Goal: Information Seeking & Learning: Learn about a topic

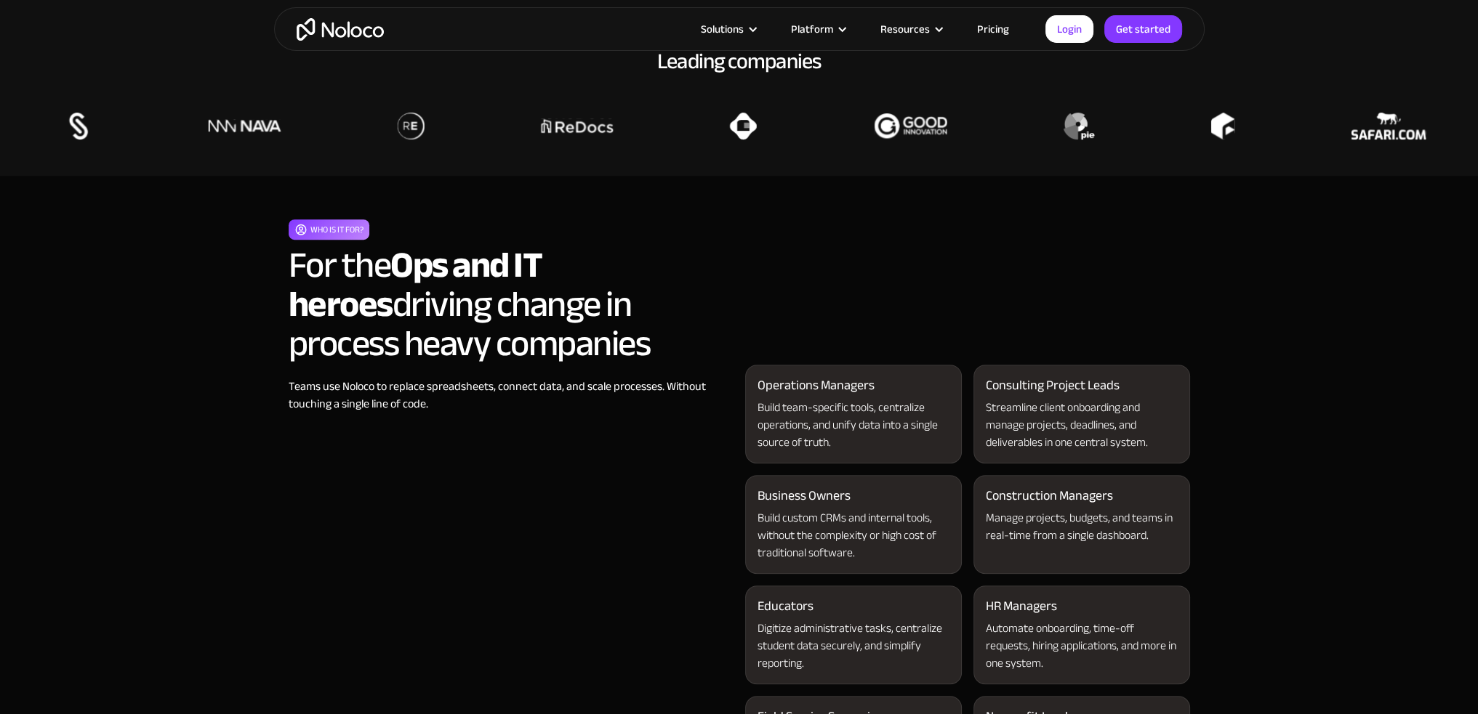
scroll to position [1236, 0]
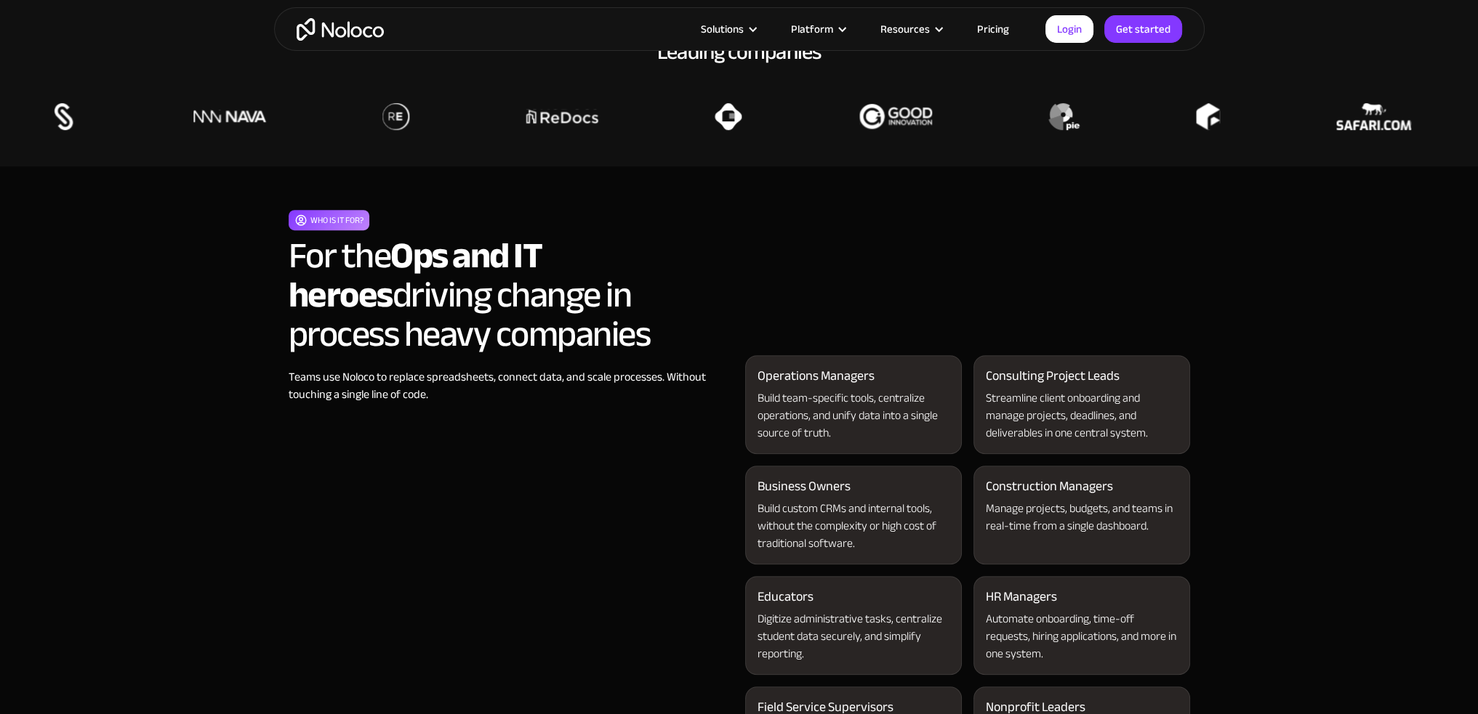
click at [488, 282] on h2 "For the Ops and IT heroes driving change in process heavy companies" at bounding box center [511, 295] width 445 height 118
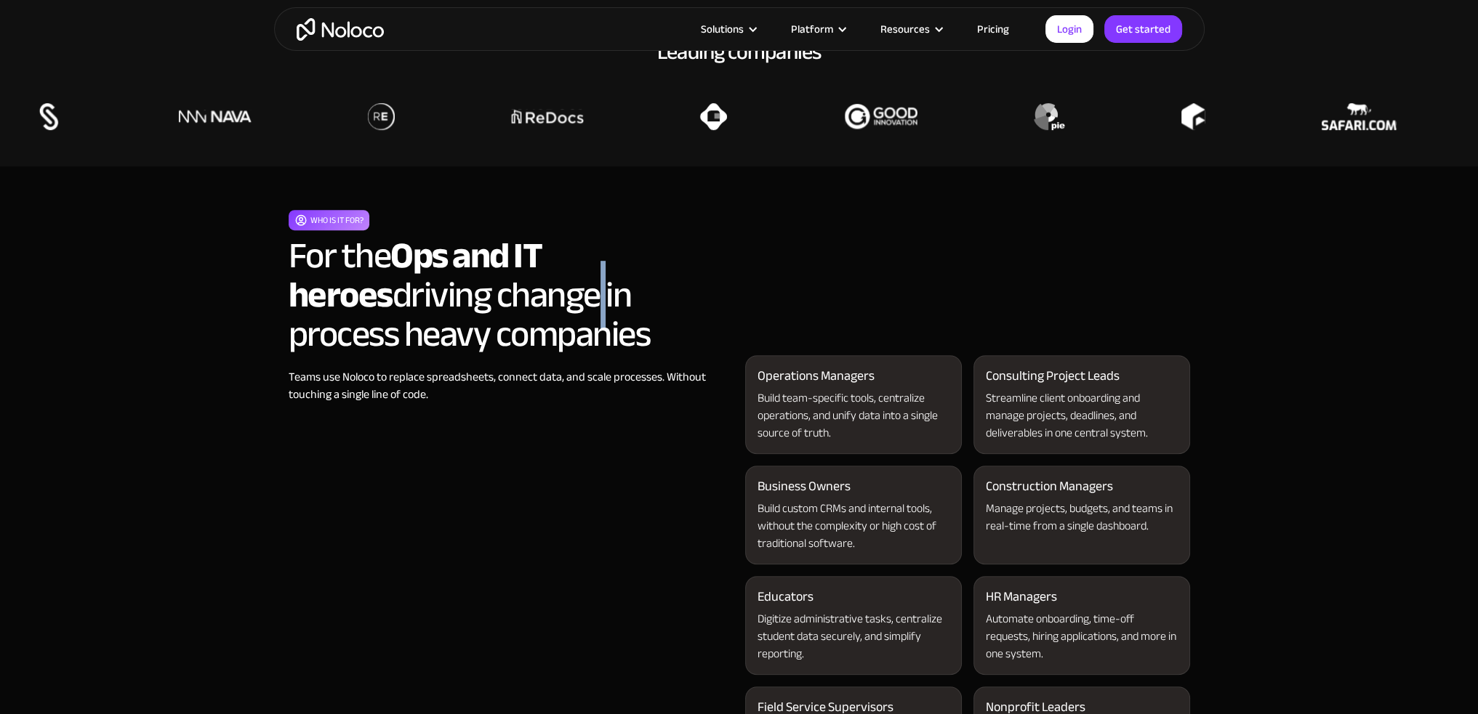
click at [488, 282] on h2 "For the Ops and IT heroes driving change in process heavy companies" at bounding box center [511, 295] width 445 height 118
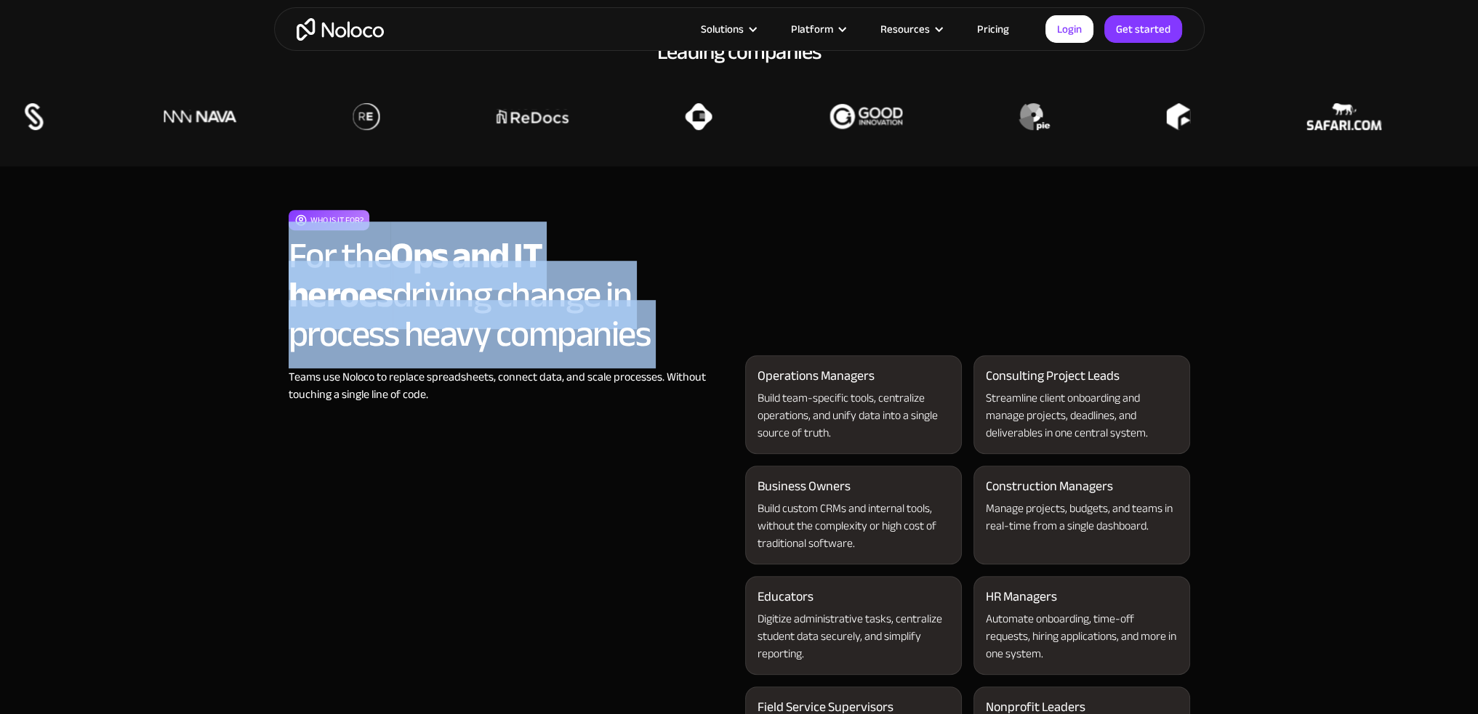
click at [488, 282] on h2 "For the Ops and IT heroes driving change in process heavy companies" at bounding box center [511, 295] width 445 height 118
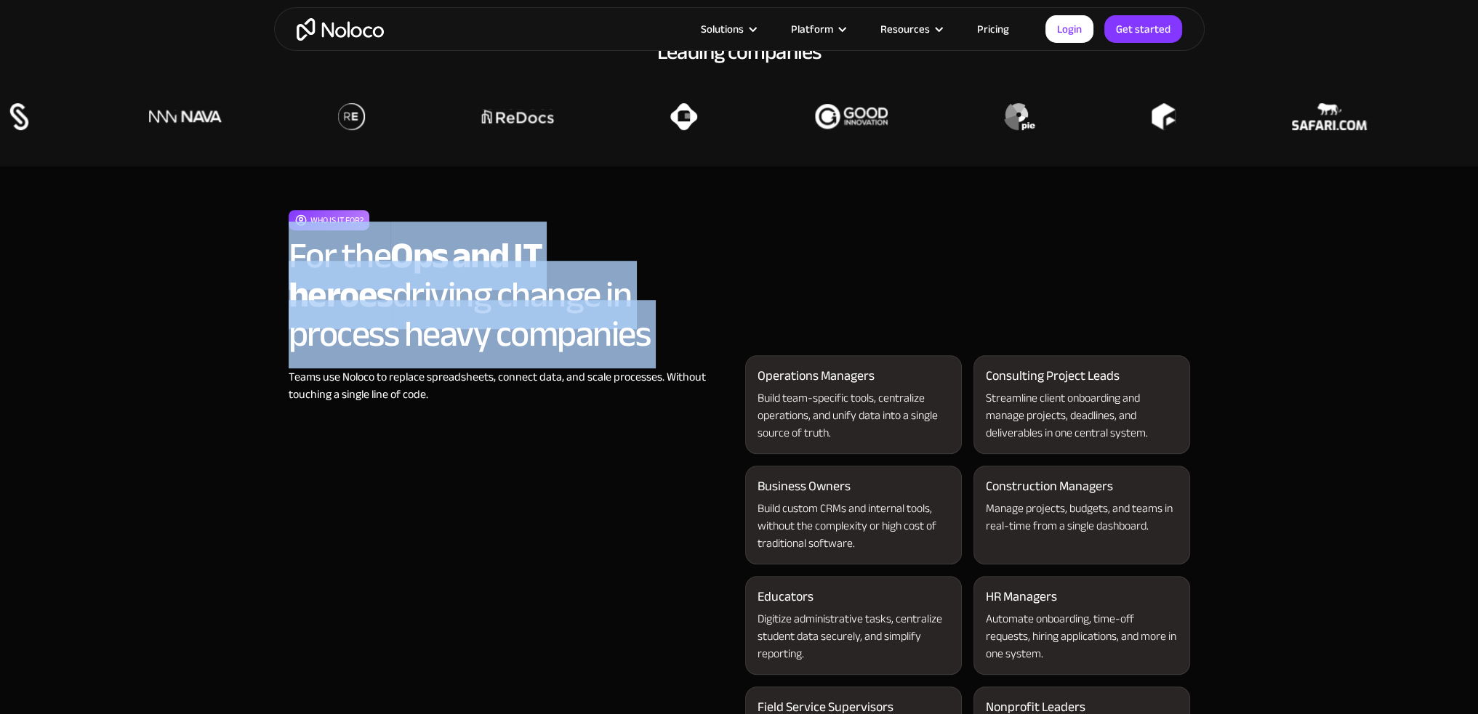
click at [479, 322] on h2 "For the Ops and IT heroes driving change in process heavy companies" at bounding box center [511, 295] width 445 height 118
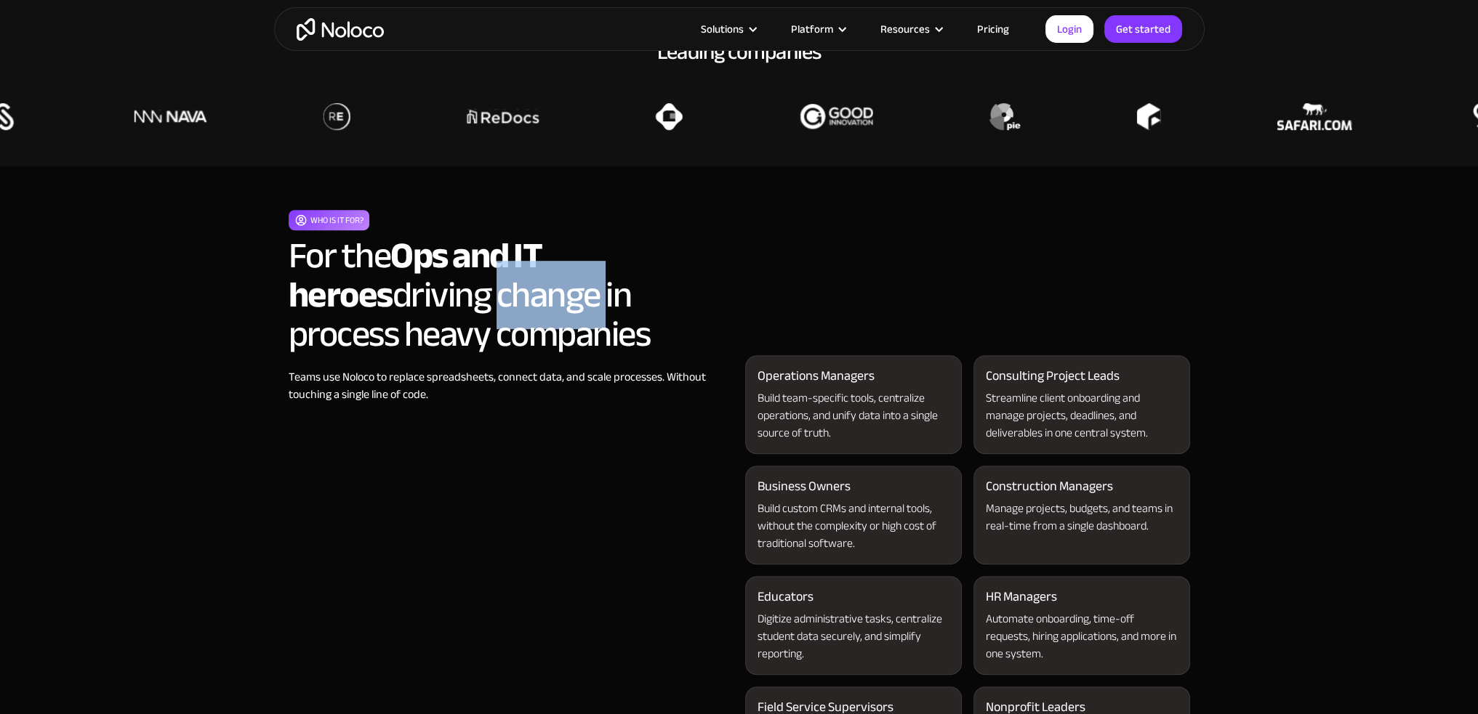
click at [479, 322] on h2 "For the Ops and IT heroes driving change in process heavy companies" at bounding box center [511, 295] width 445 height 118
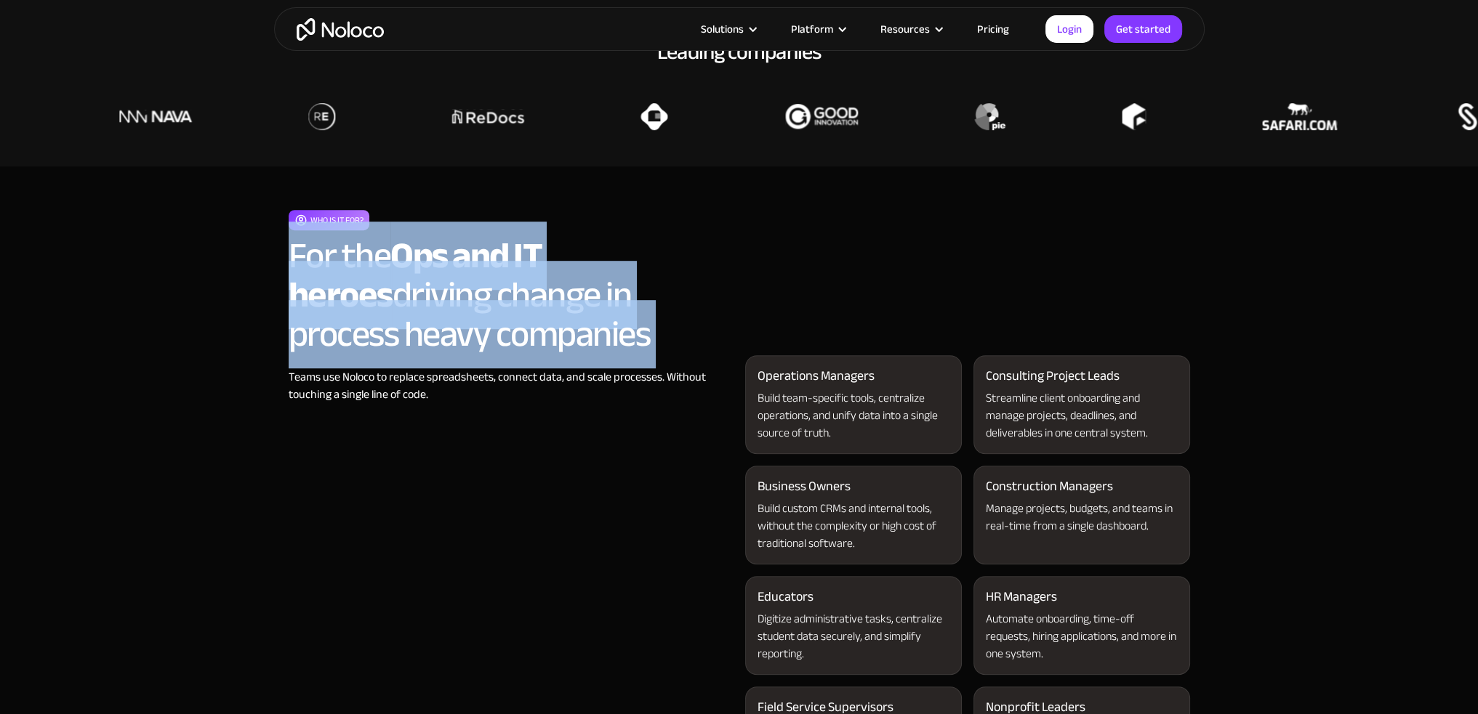
click at [479, 322] on h2 "For the Ops and IT heroes driving change in process heavy companies" at bounding box center [511, 295] width 445 height 118
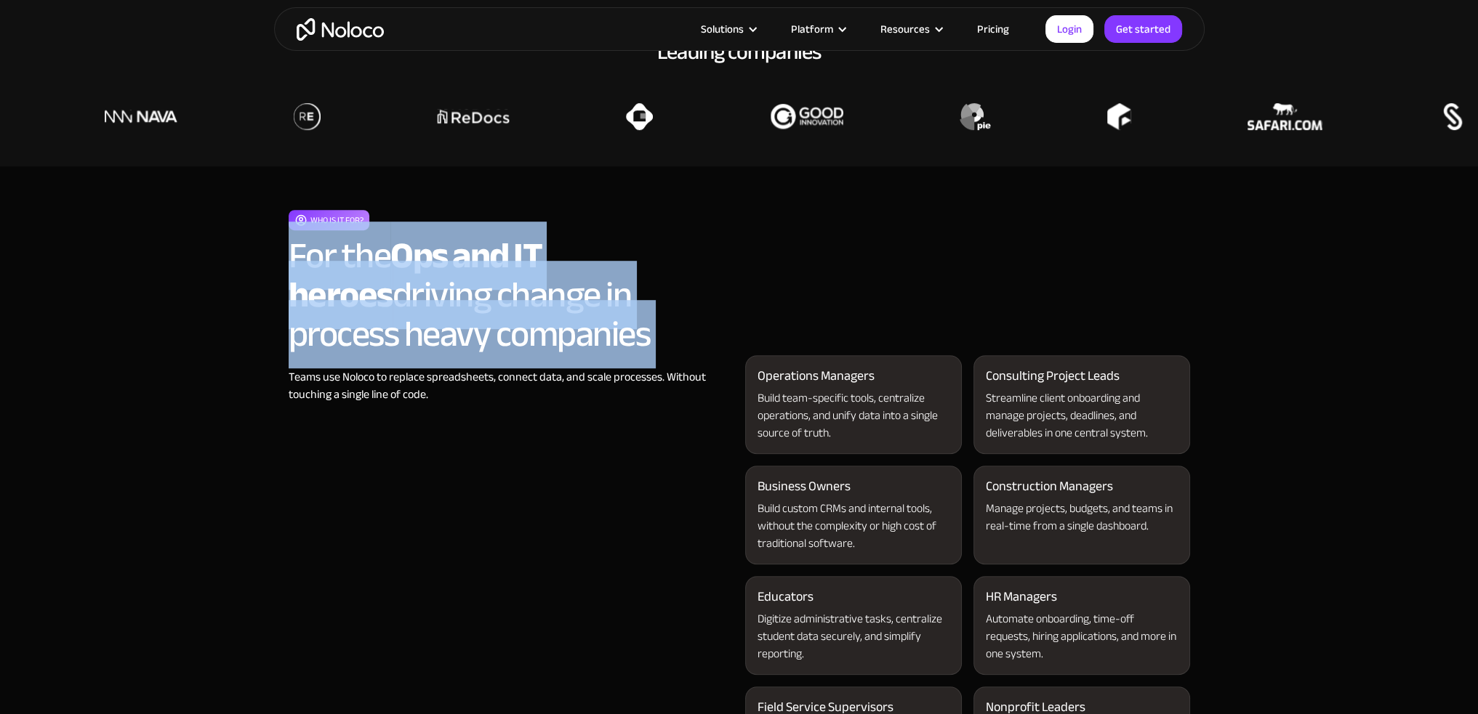
click at [512, 345] on h2 "For the Ops and IT heroes driving change in process heavy companies" at bounding box center [511, 295] width 445 height 118
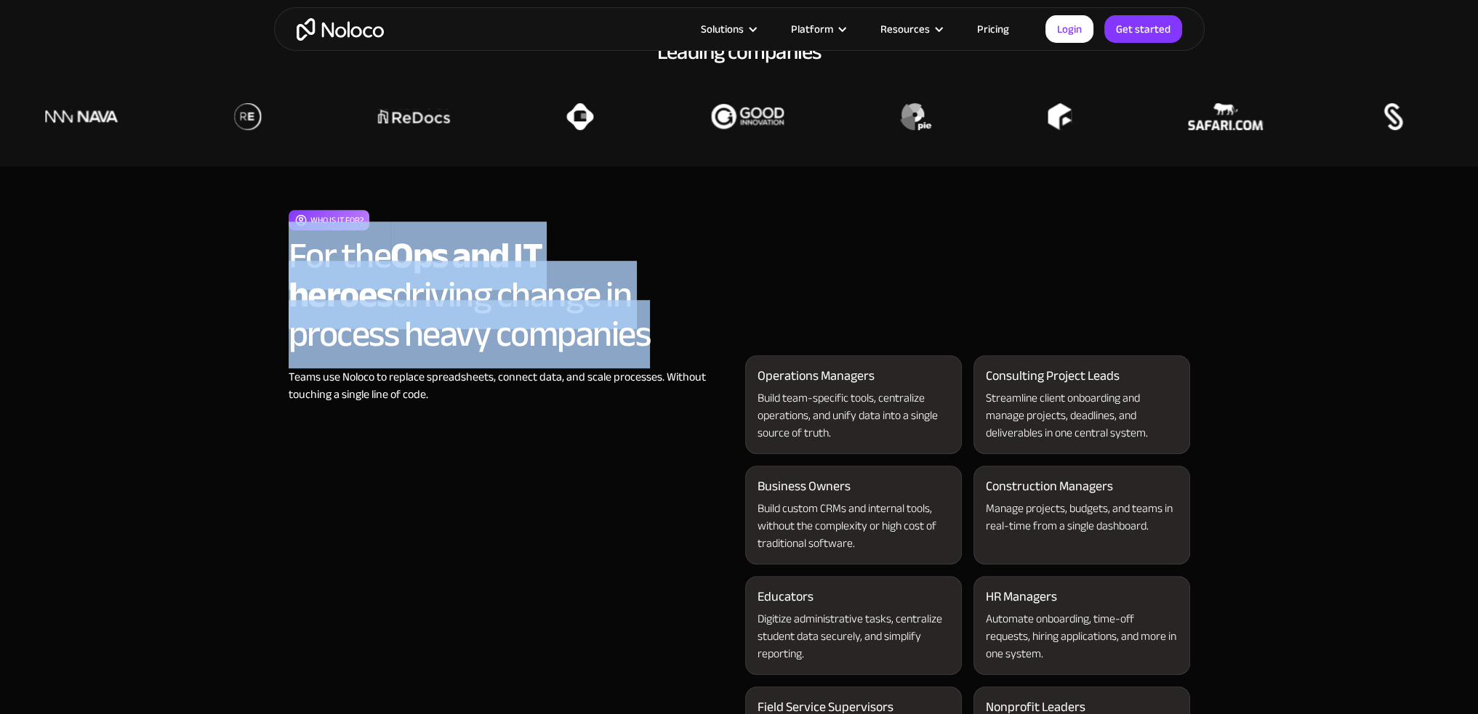
drag, startPoint x: 529, startPoint y: 339, endPoint x: 239, endPoint y: 256, distance: 301.6
click at [239, 256] on section "Who is it for? For the Ops and IT heroes driving change in process heavy compan…" at bounding box center [739, 576] width 1478 height 820
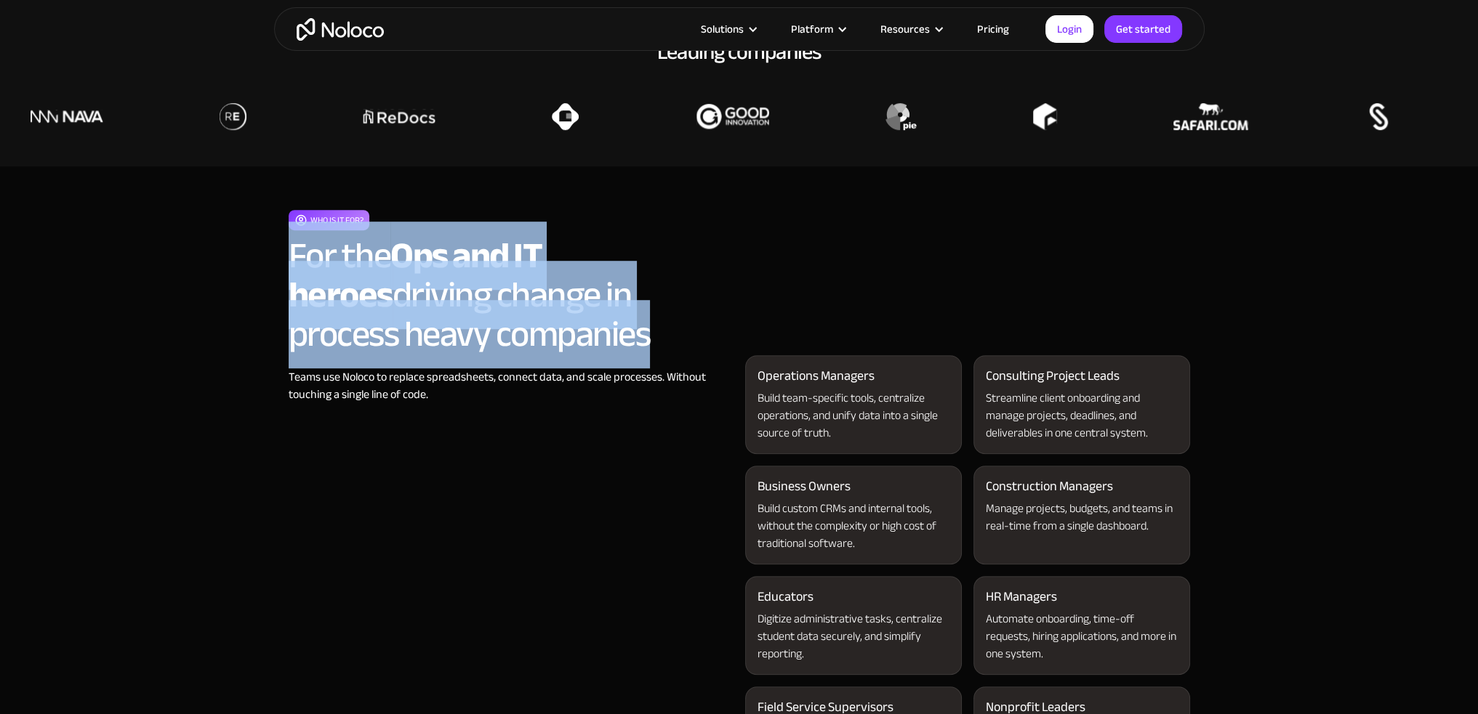
click at [275, 259] on div "Who is it for? For the Ops and IT heroes driving change in process heavy compan…" at bounding box center [739, 576] width 930 height 820
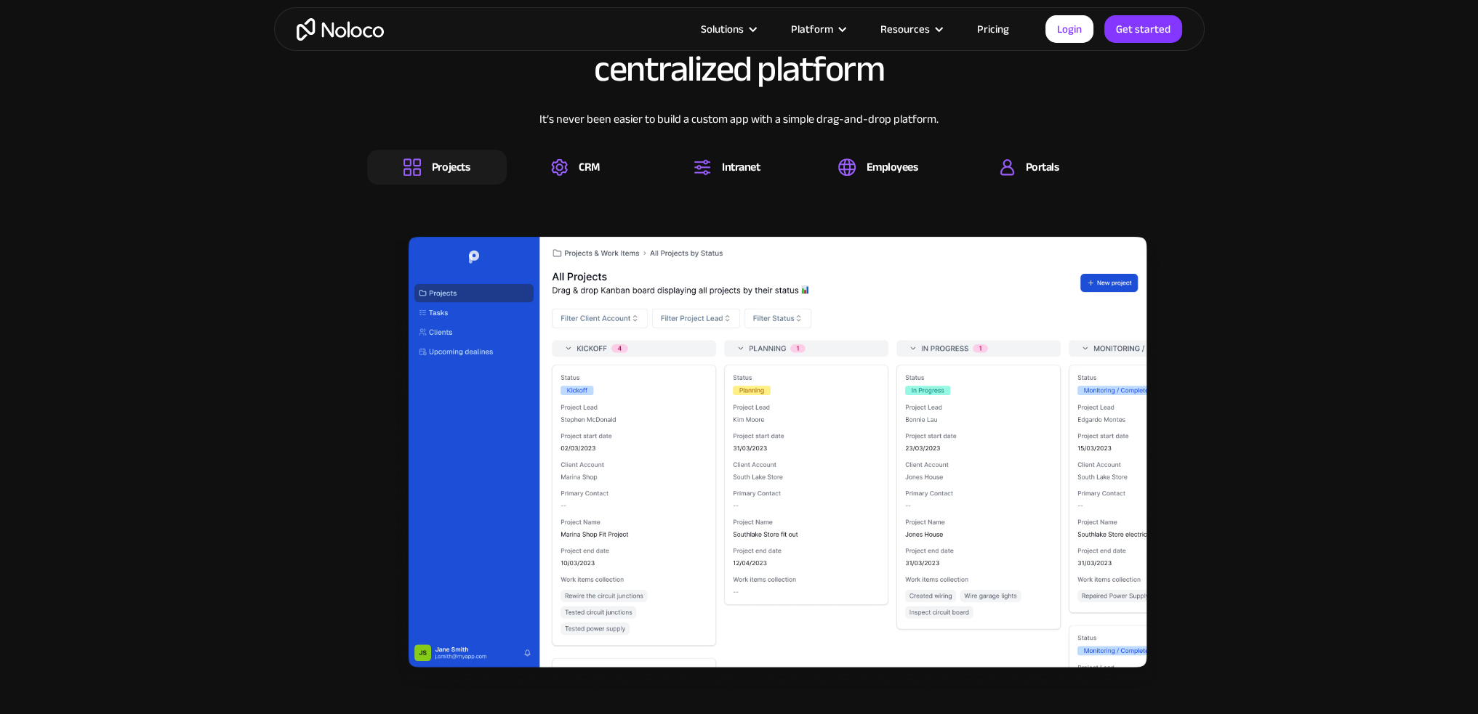
scroll to position [2180, 0]
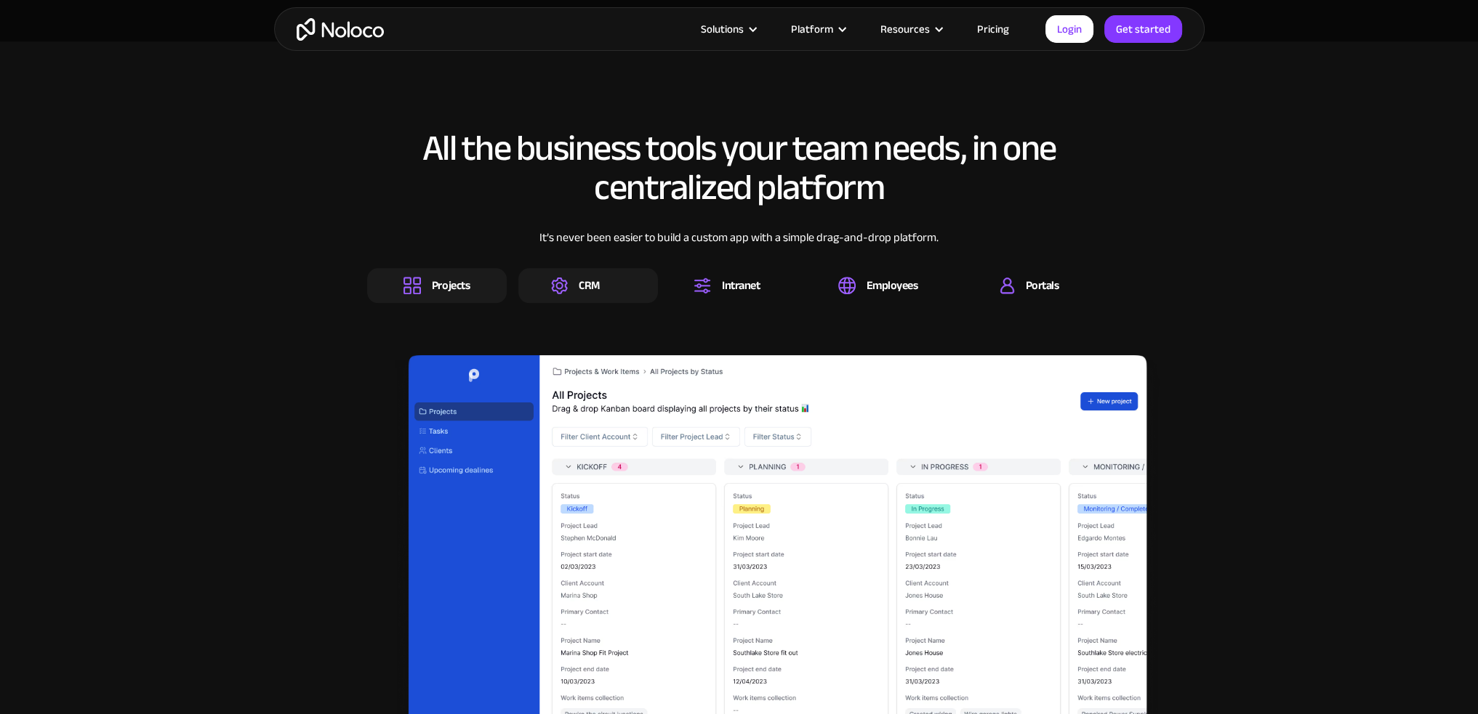
click at [593, 287] on div "CRM" at bounding box center [589, 286] width 21 height 16
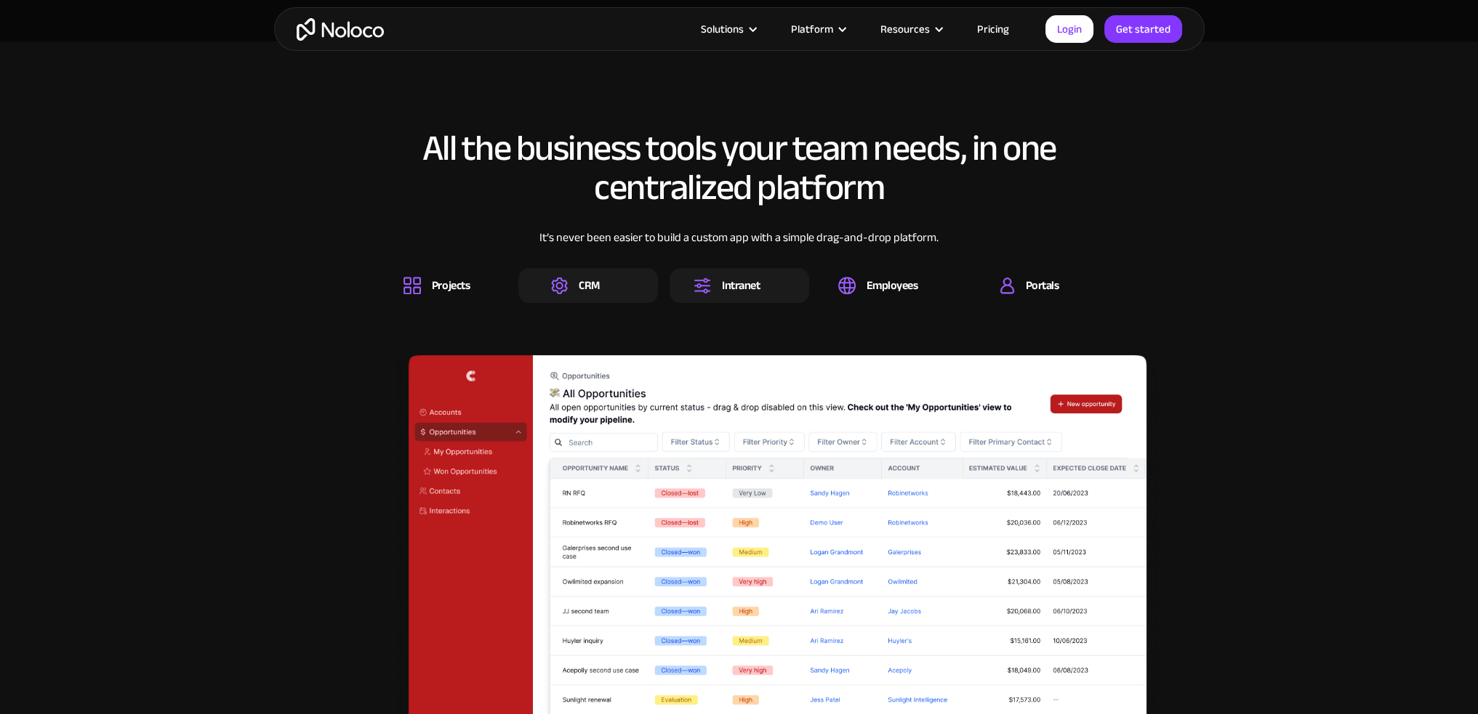
click at [725, 280] on div "Intranet" at bounding box center [741, 286] width 38 height 16
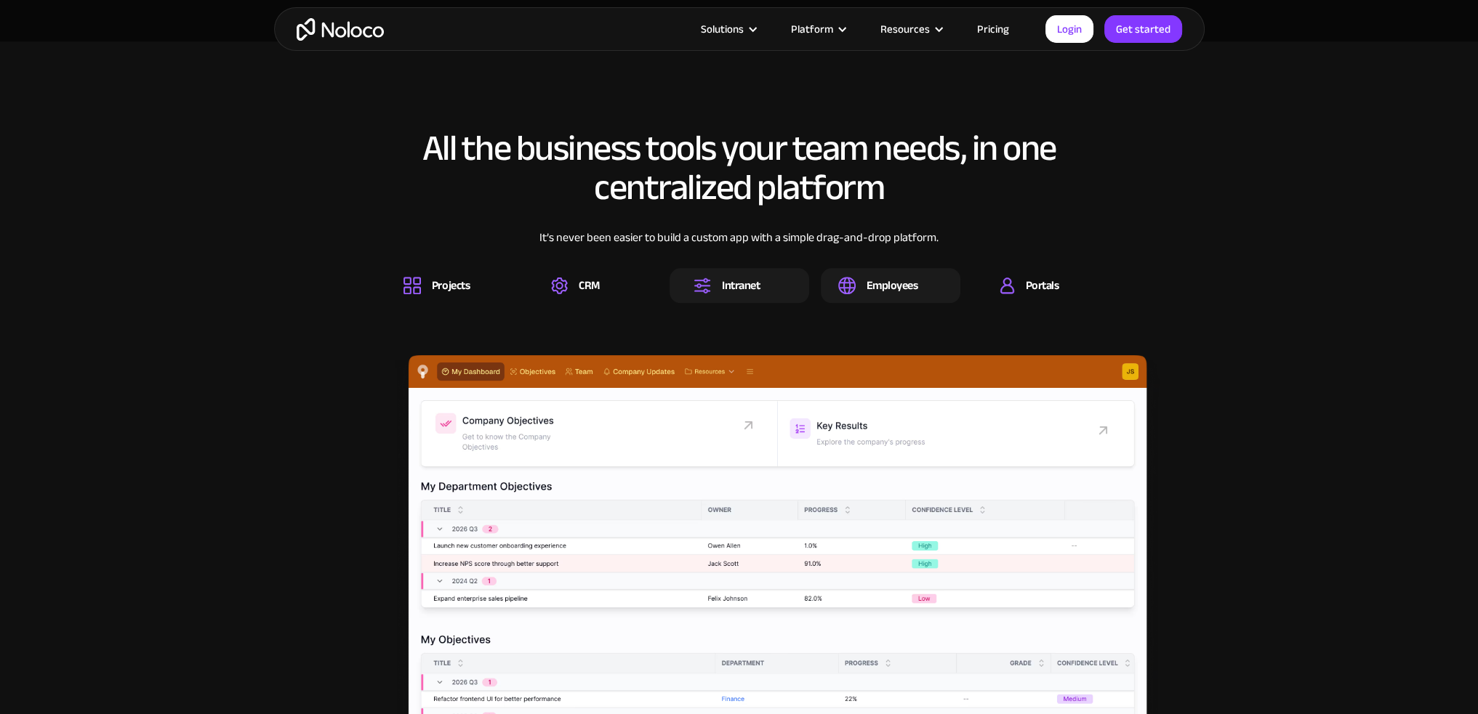
click at [877, 280] on div "Employees" at bounding box center [892, 286] width 52 height 16
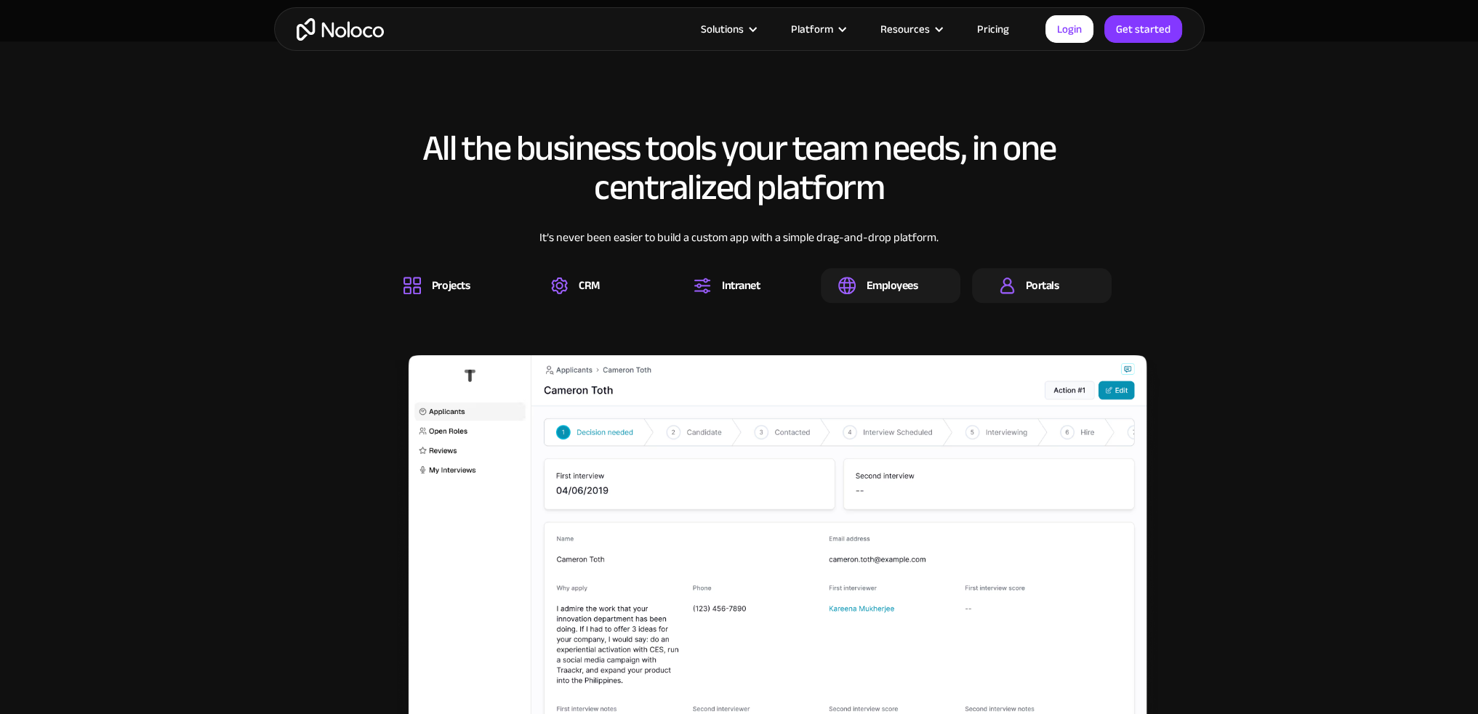
click at [1038, 284] on div "Portals" at bounding box center [1042, 286] width 33 height 16
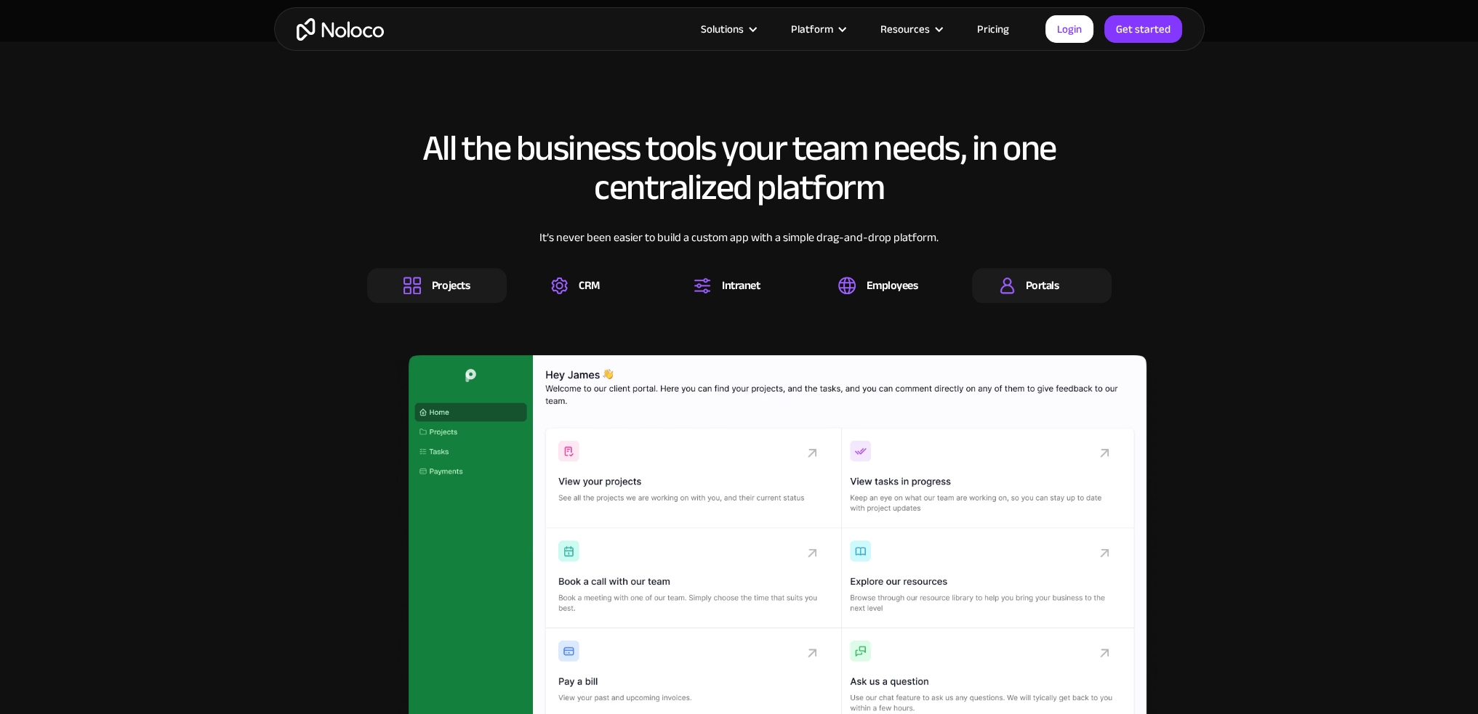
click at [438, 291] on div "Projects" at bounding box center [451, 286] width 38 height 16
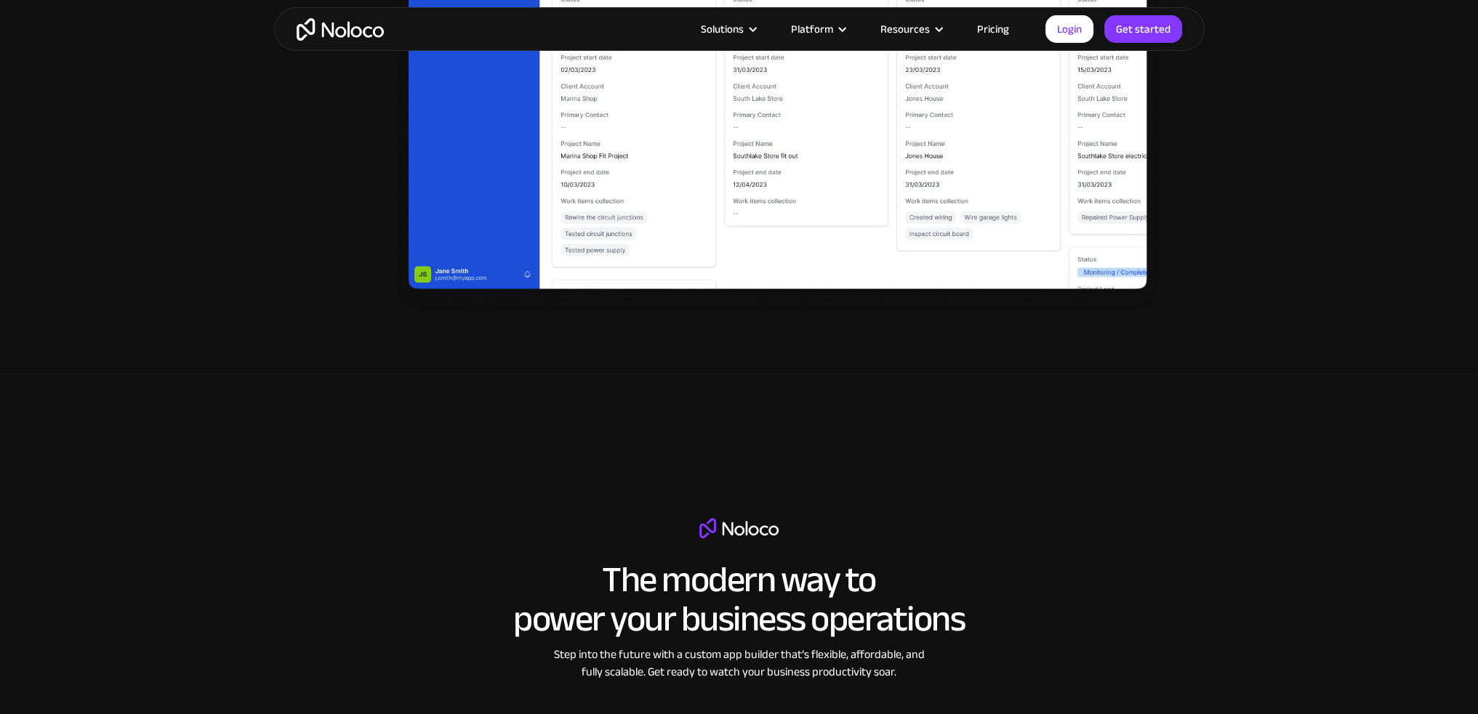
scroll to position [2907, 0]
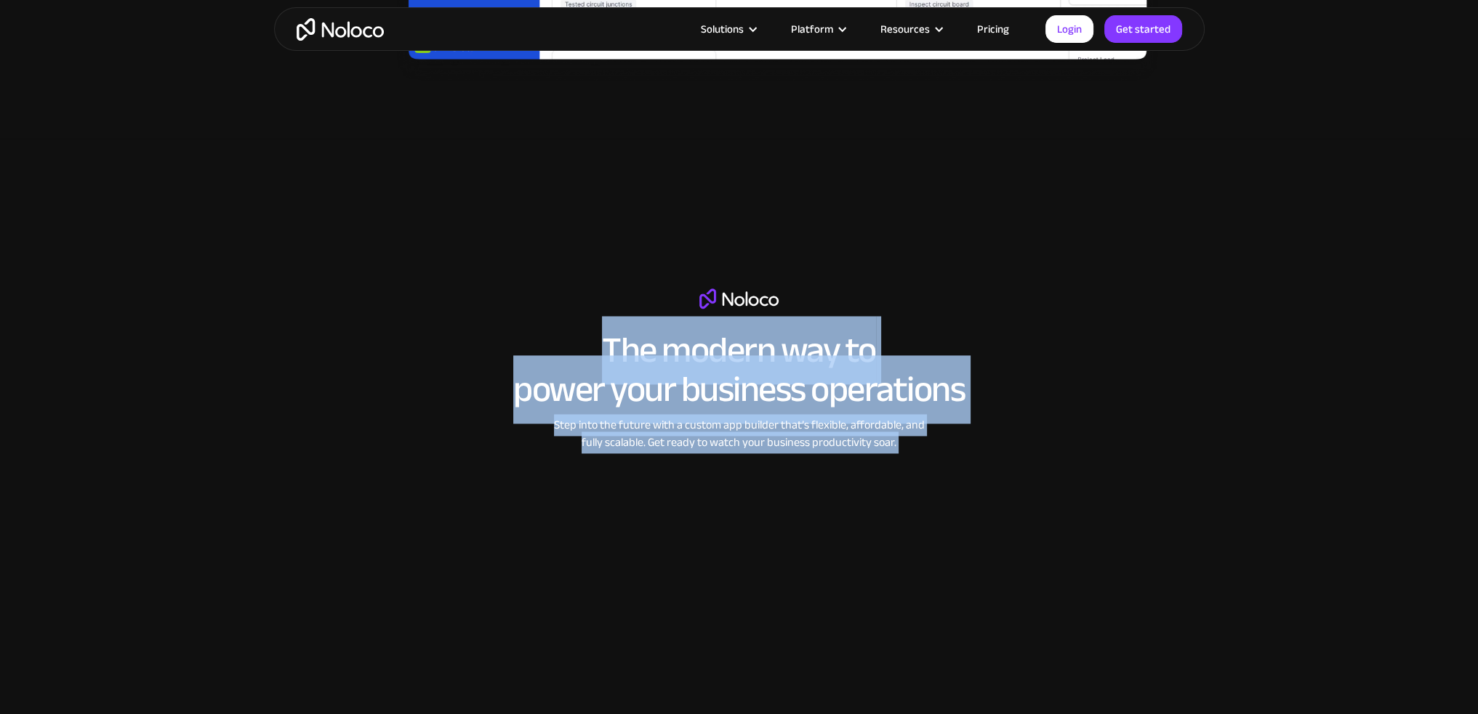
drag, startPoint x: 597, startPoint y: 346, endPoint x: 910, endPoint y: 450, distance: 329.4
click at [910, 451] on div "The modern way to power your business operations Step into the future with a cu…" at bounding box center [739, 495] width 647 height 412
click at [909, 448] on div "Step into the future with a custom app builder that’s flexible, affordable, and…" at bounding box center [739, 433] width 385 height 35
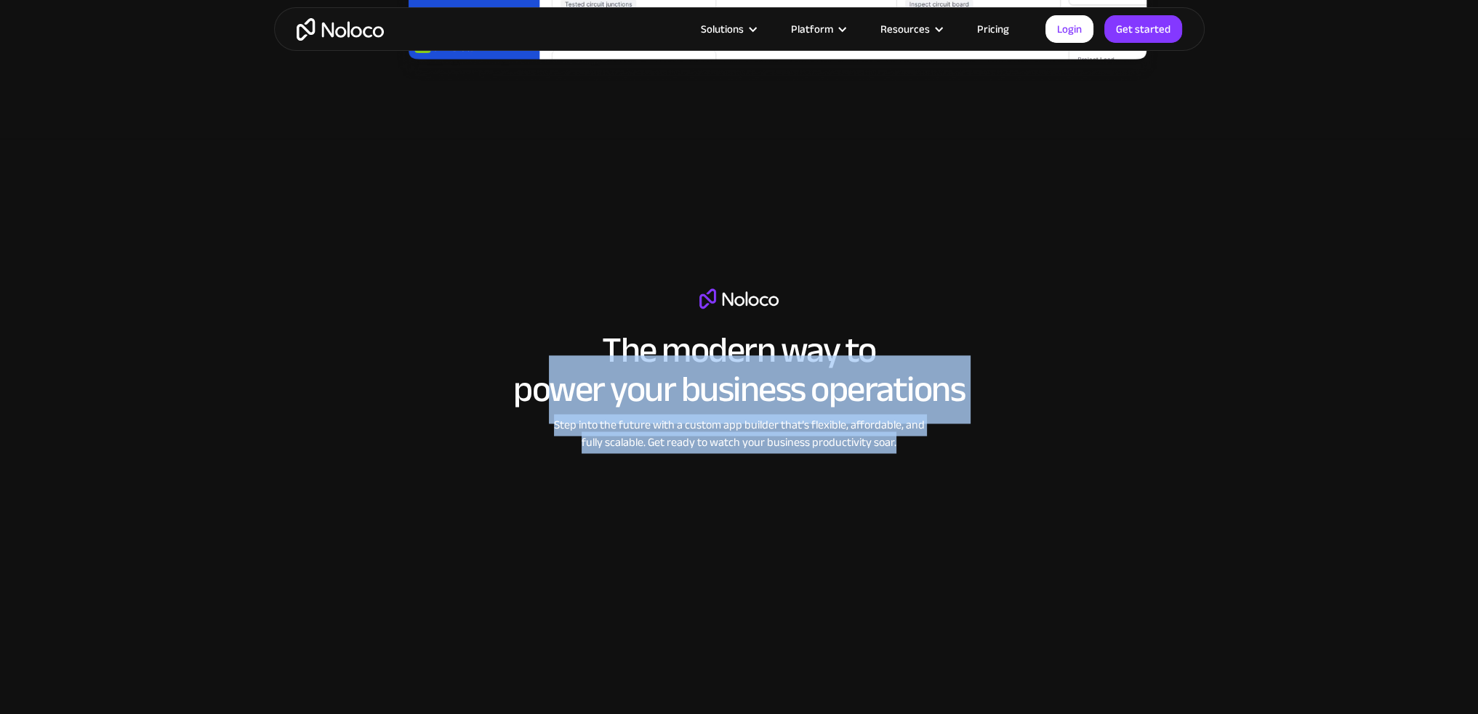
drag, startPoint x: 697, startPoint y: 411, endPoint x: 549, endPoint y: 360, distance: 156.3
click at [549, 360] on div "The modern way to power your business operations Step into the future with a cu…" at bounding box center [739, 495] width 647 height 412
click at [549, 359] on h2 "The modern way to power your business operations" at bounding box center [738, 370] width 451 height 78
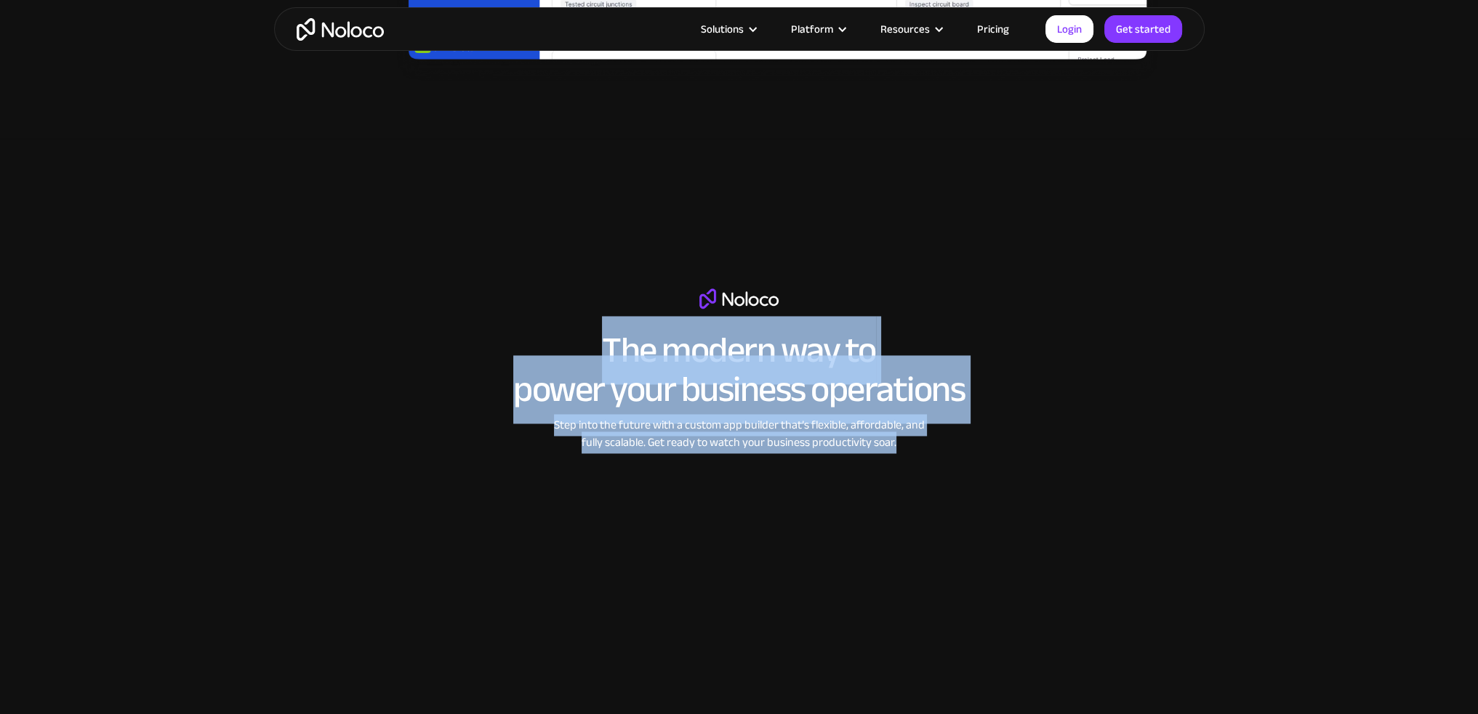
drag, startPoint x: 564, startPoint y: 348, endPoint x: 918, endPoint y: 439, distance: 365.4
click at [918, 439] on div "The modern way to power your business operations Step into the future with a cu…" at bounding box center [739, 495] width 647 height 412
click at [918, 439] on div "Step into the future with a custom app builder that’s flexible, affordable, and…" at bounding box center [739, 433] width 385 height 35
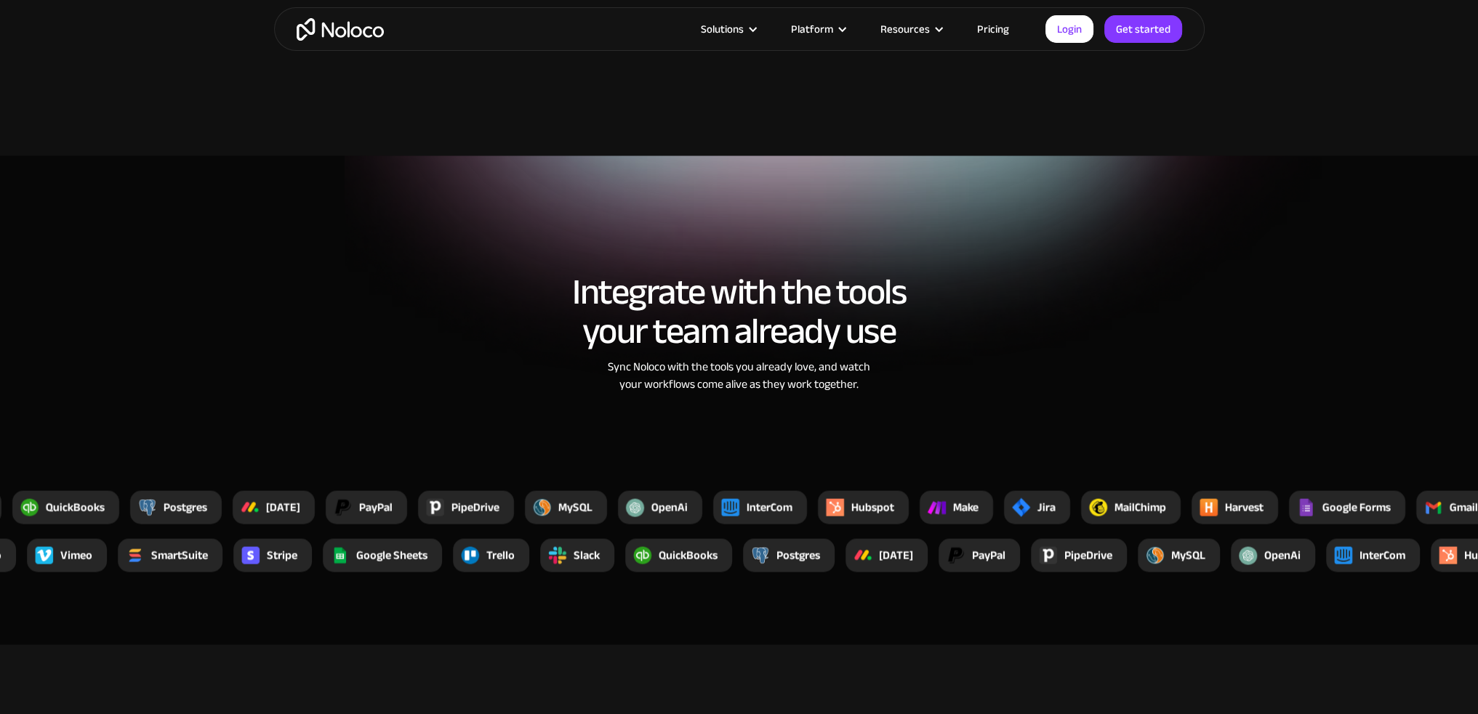
scroll to position [3852, 0]
